Goal: Task Accomplishment & Management: Use online tool/utility

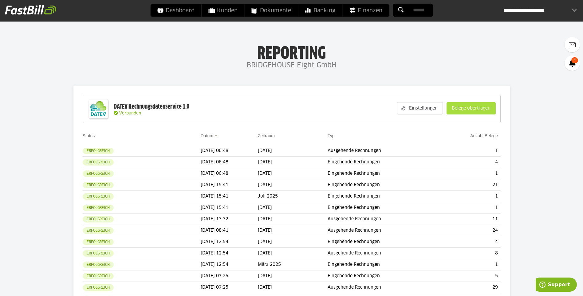
click at [473, 111] on slot "Belege übertragen" at bounding box center [471, 108] width 49 height 12
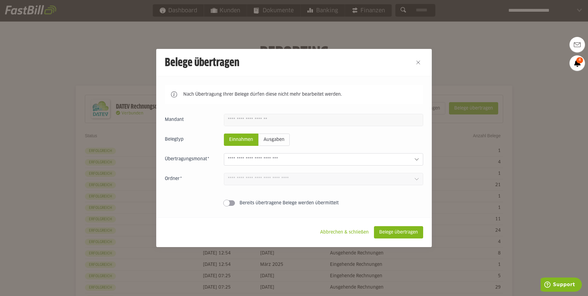
click at [385, 154] on div "Einnahmen Ausgaben [DATE] 3 Einnahmen 0 Ausgaben [DATE] 0 Einnahmen 0 Ausgaben …" at bounding box center [294, 161] width 258 height 95
click at [380, 161] on input "text" at bounding box center [318, 159] width 181 height 7
click at [471, 56] on div at bounding box center [294, 148] width 588 height 296
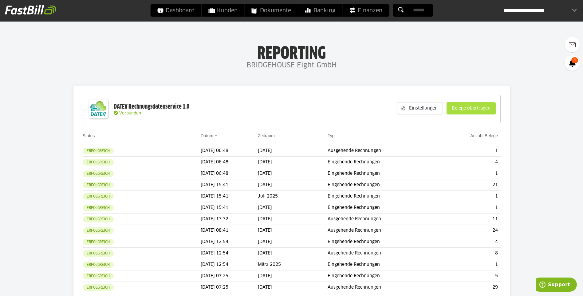
click at [452, 109] on slot "Belege übertragen" at bounding box center [471, 108] width 49 height 12
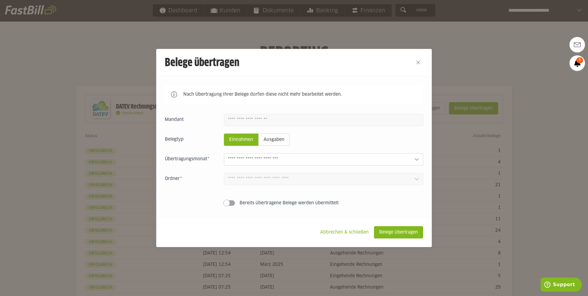
click at [407, 150] on div "Einnahmen Ausgaben [DATE] 3 Einnahmen 0 Ausgaben [DATE] 0 Einnahmen 0 Ausgaben …" at bounding box center [294, 161] width 258 height 95
click at [407, 152] on div "Einnahmen Ausgaben [DATE] 3 Einnahmen 0 Ausgaben [DATE] 0 Einnahmen 0 Ausgaben …" at bounding box center [294, 161] width 258 height 95
click at [406, 156] on div at bounding box center [323, 159] width 199 height 12
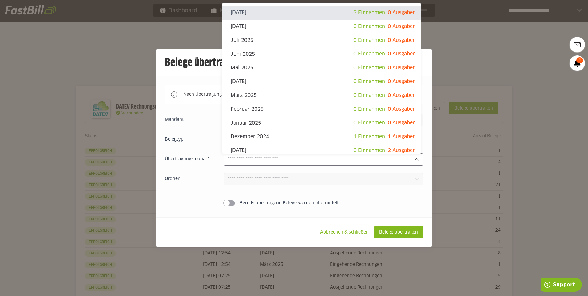
click at [469, 48] on div at bounding box center [294, 148] width 588 height 296
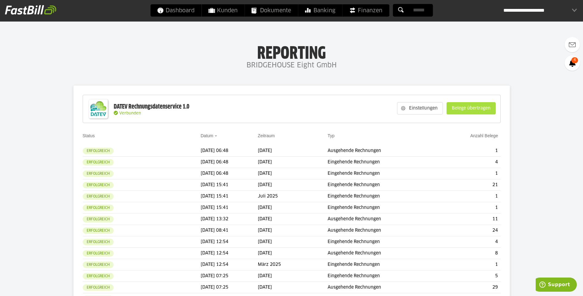
click at [492, 103] on slot "Belege übertragen" at bounding box center [471, 108] width 49 height 12
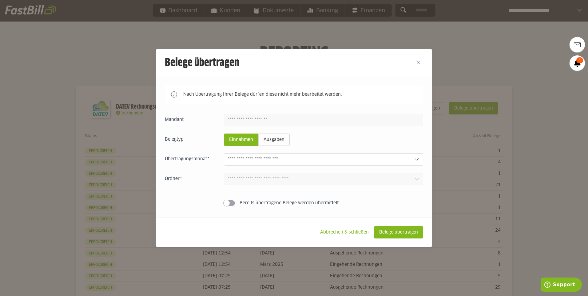
click at [412, 154] on div "Einnahmen Ausgaben [DATE] 3 Einnahmen 0 Ausgaben [DATE] 0 Einnahmen 0 Ausgaben …" at bounding box center [294, 161] width 258 height 95
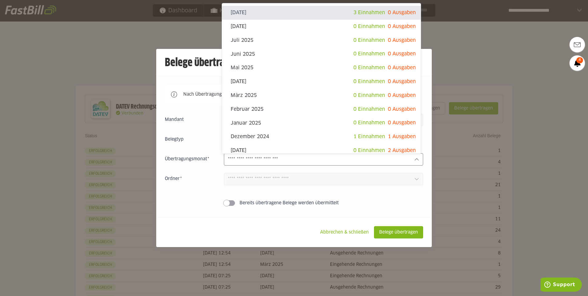
drag, startPoint x: 412, startPoint y: 154, endPoint x: 412, endPoint y: 157, distance: 3.1
click at [412, 157] on div at bounding box center [323, 159] width 199 height 12
drag, startPoint x: 411, startPoint y: 160, endPoint x: 413, endPoint y: 165, distance: 6.1
click at [412, 163] on div at bounding box center [323, 159] width 199 height 12
click at [413, 165] on div at bounding box center [323, 159] width 199 height 12
